Goal: Information Seeking & Learning: Learn about a topic

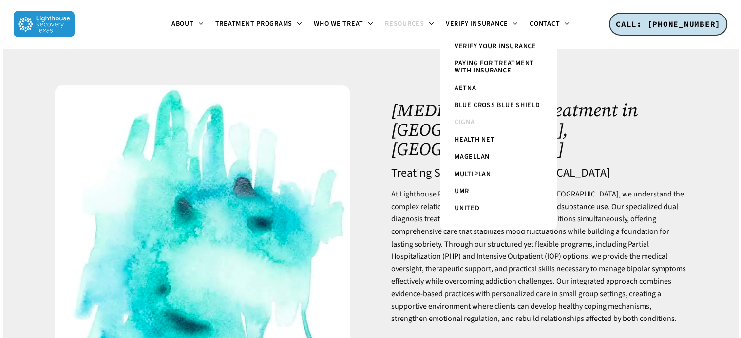
click at [466, 122] on span "Cigna" at bounding box center [464, 122] width 20 height 10
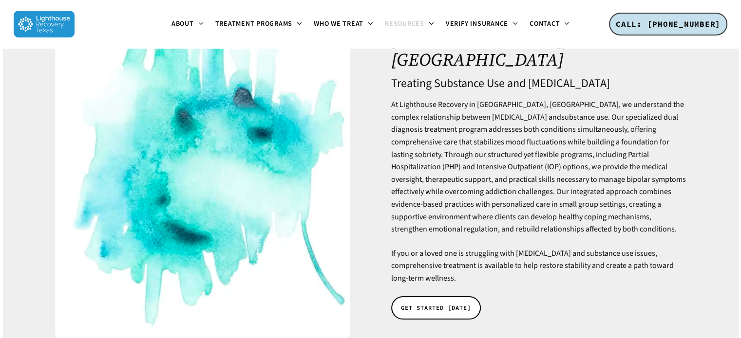
scroll to position [97, 0]
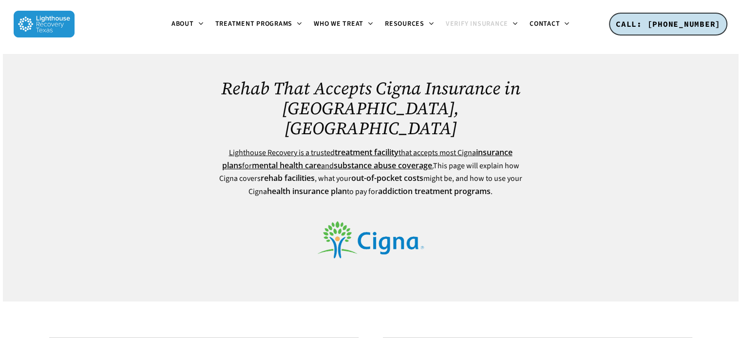
drag, startPoint x: 745, startPoint y: 26, endPoint x: 744, endPoint y: -24, distance: 50.2
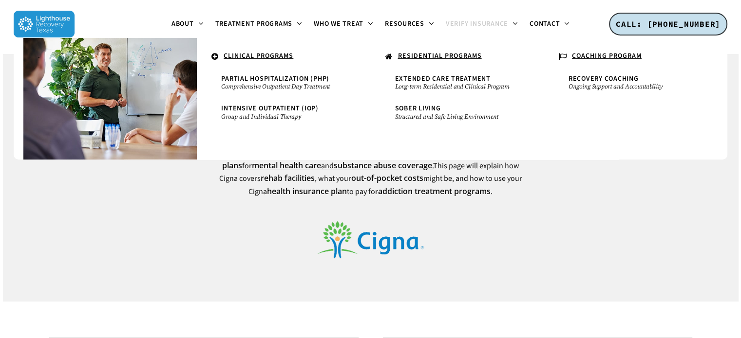
click at [421, 56] on u "RESIDENTIAL PROGRAMS" at bounding box center [440, 56] width 84 height 10
click at [417, 52] on u "RESIDENTIAL PROGRAMS" at bounding box center [440, 56] width 84 height 10
click at [422, 78] on span "Extended Care Treatment" at bounding box center [442, 79] width 95 height 10
